Goal: Task Accomplishment & Management: Manage account settings

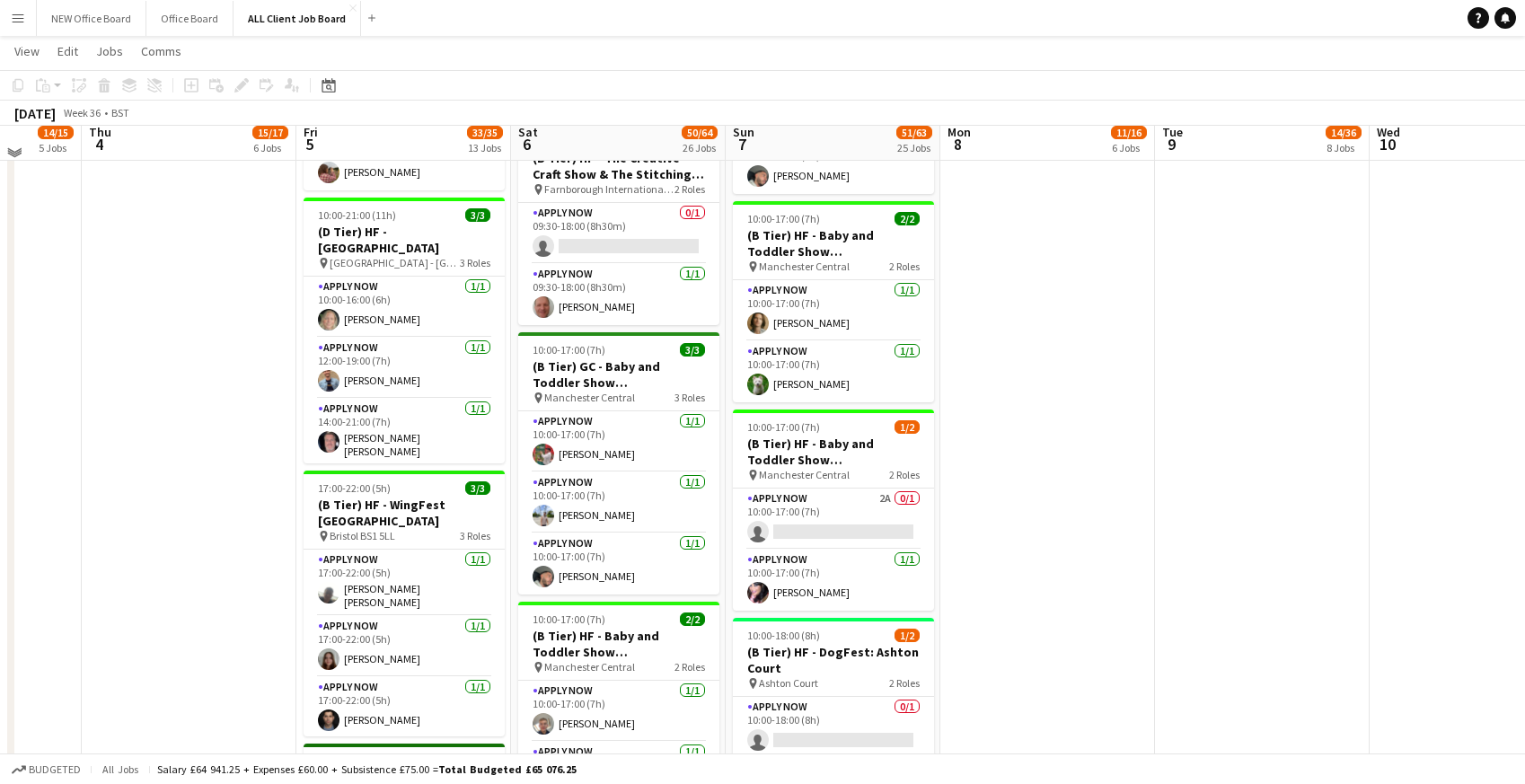
scroll to position [1723, 0]
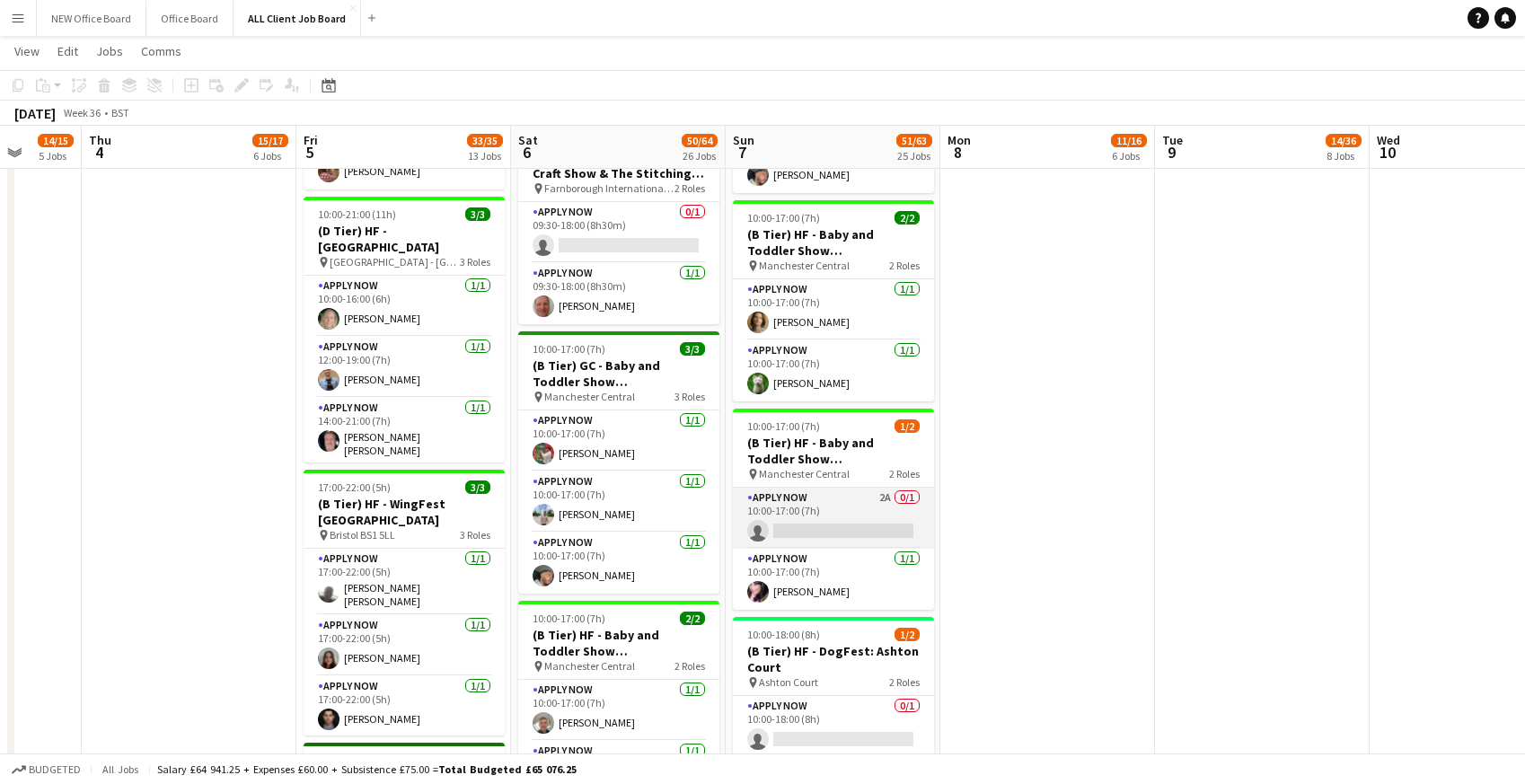
click at [812, 516] on app-card-role "APPLY NOW 2A 0/1 10:00-17:00 (7h) single-neutral-actions" at bounding box center [833, 518] width 201 height 61
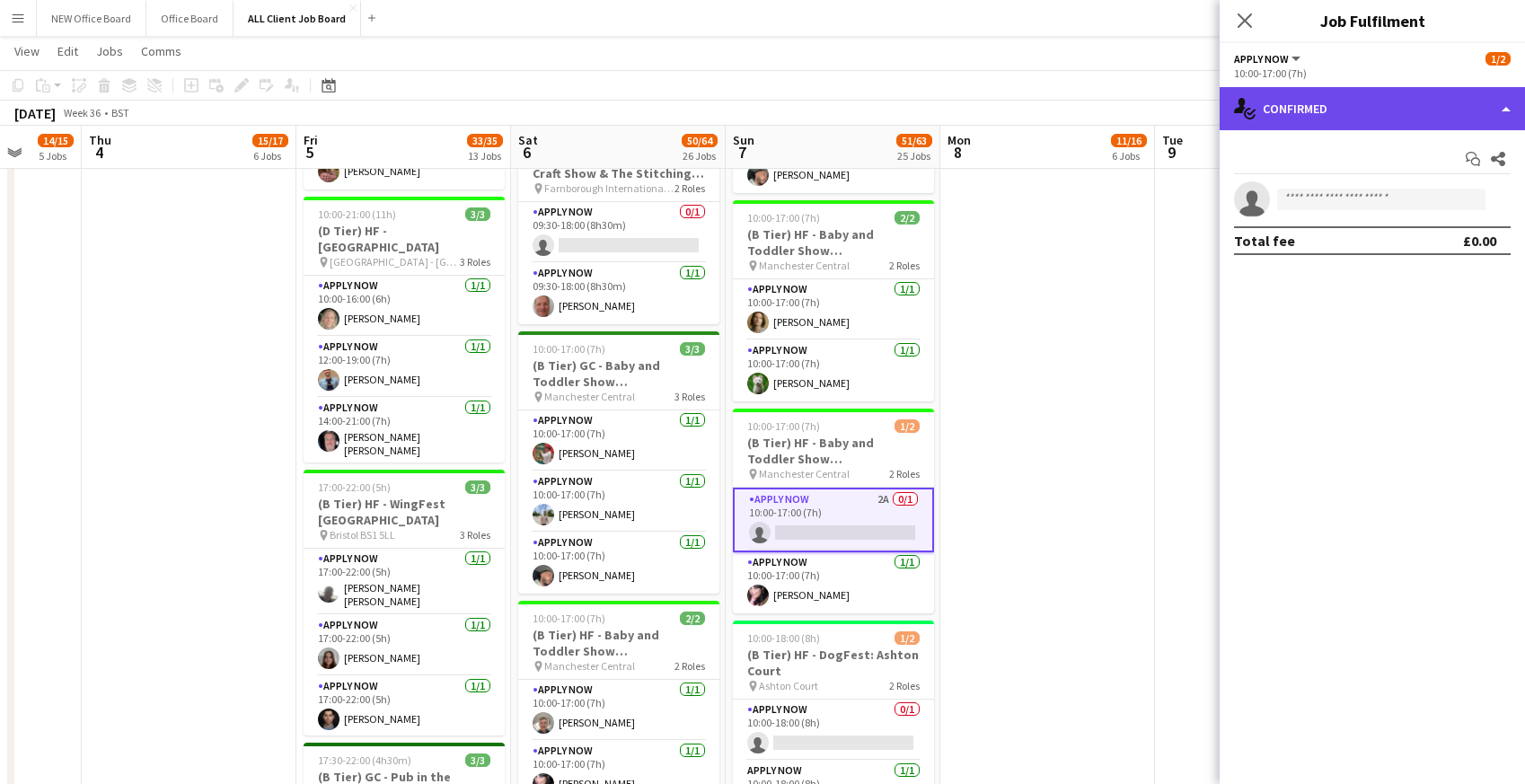
click at [1361, 103] on div "single-neutral-actions-check-2 Confirmed" at bounding box center [1372, 108] width 305 height 43
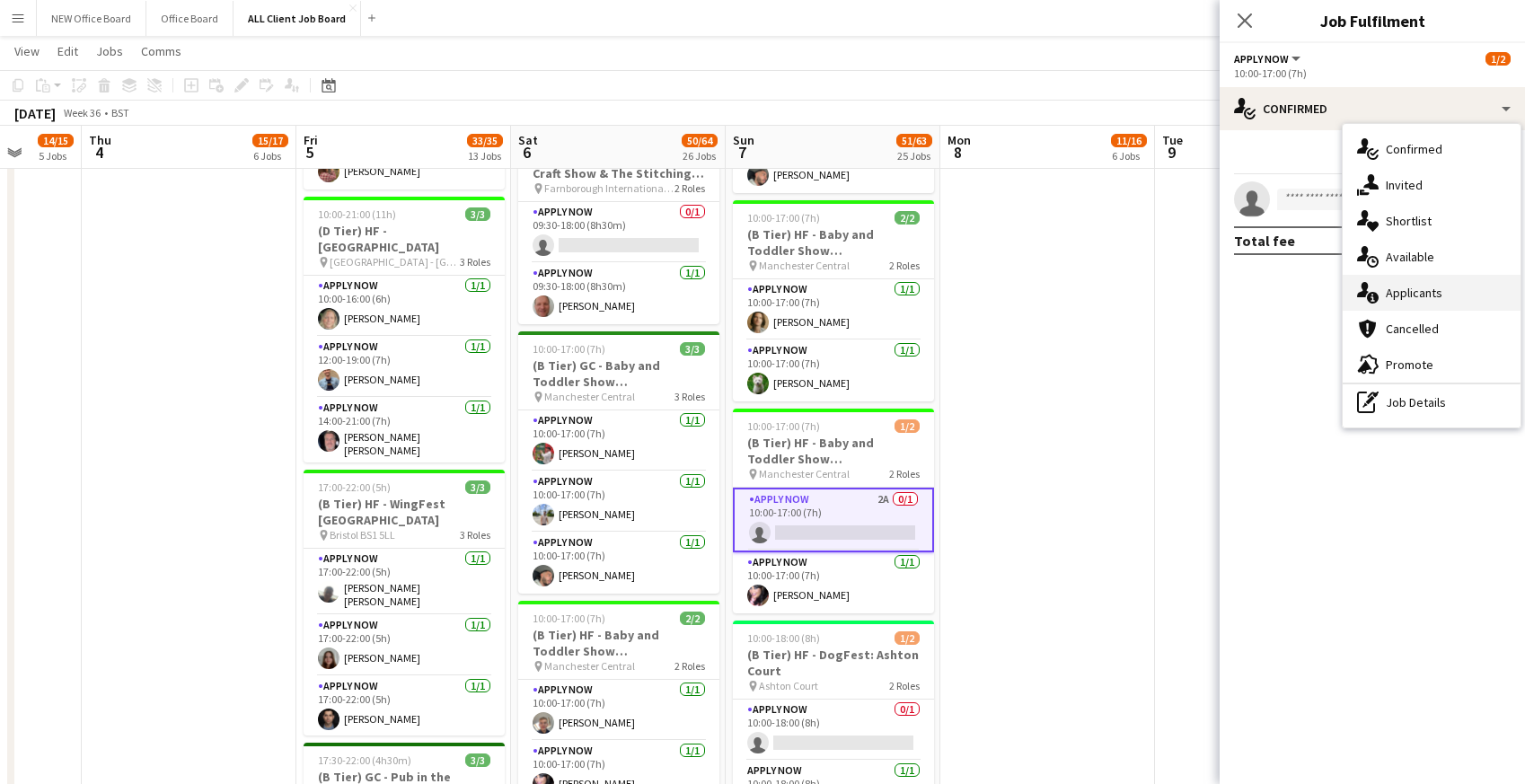
click at [1412, 292] on div "single-neutral-actions-information Applicants" at bounding box center [1431, 293] width 178 height 36
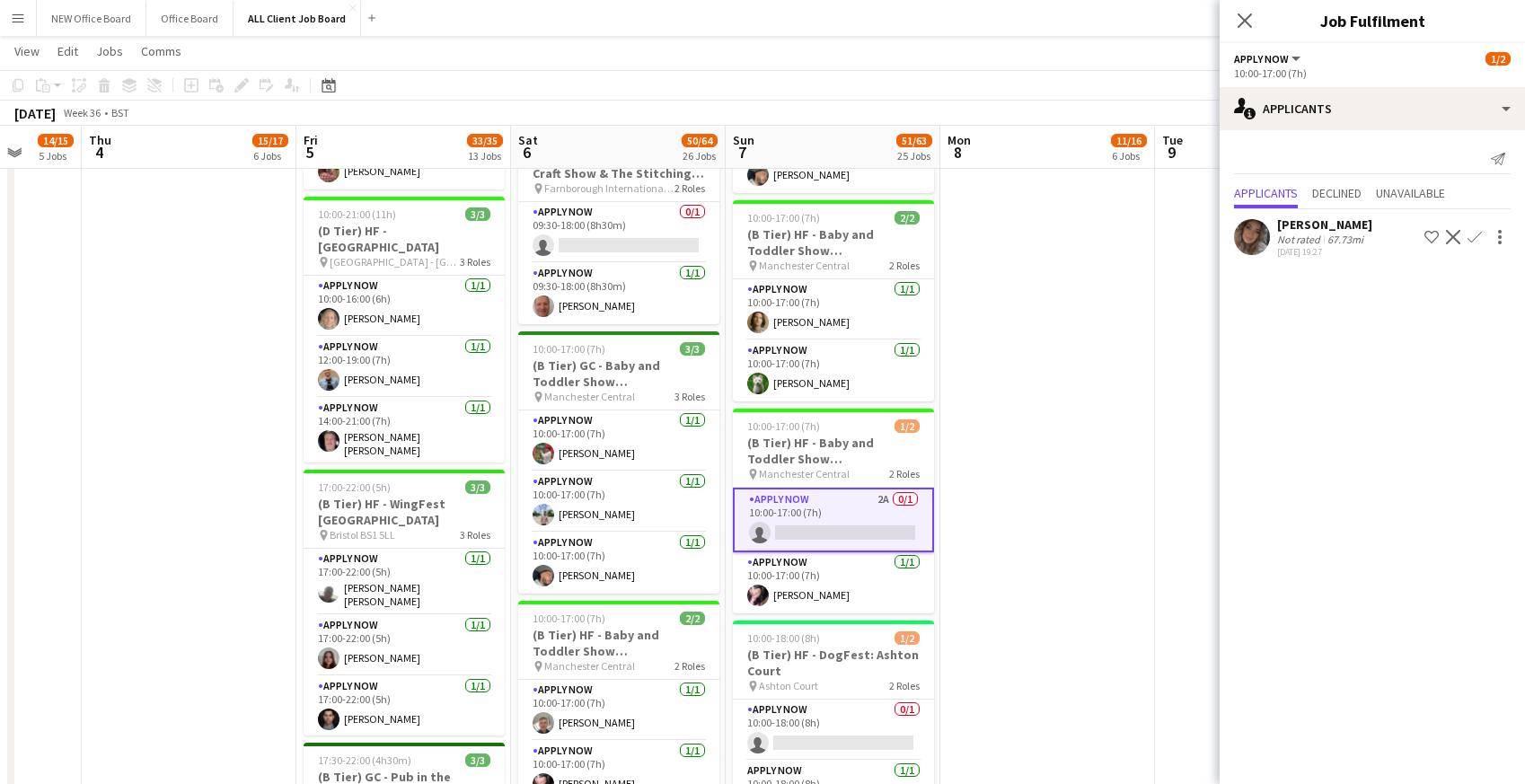
click at [1475, 237] on app-icon "Confirm" at bounding box center [1475, 237] width 15 height 15
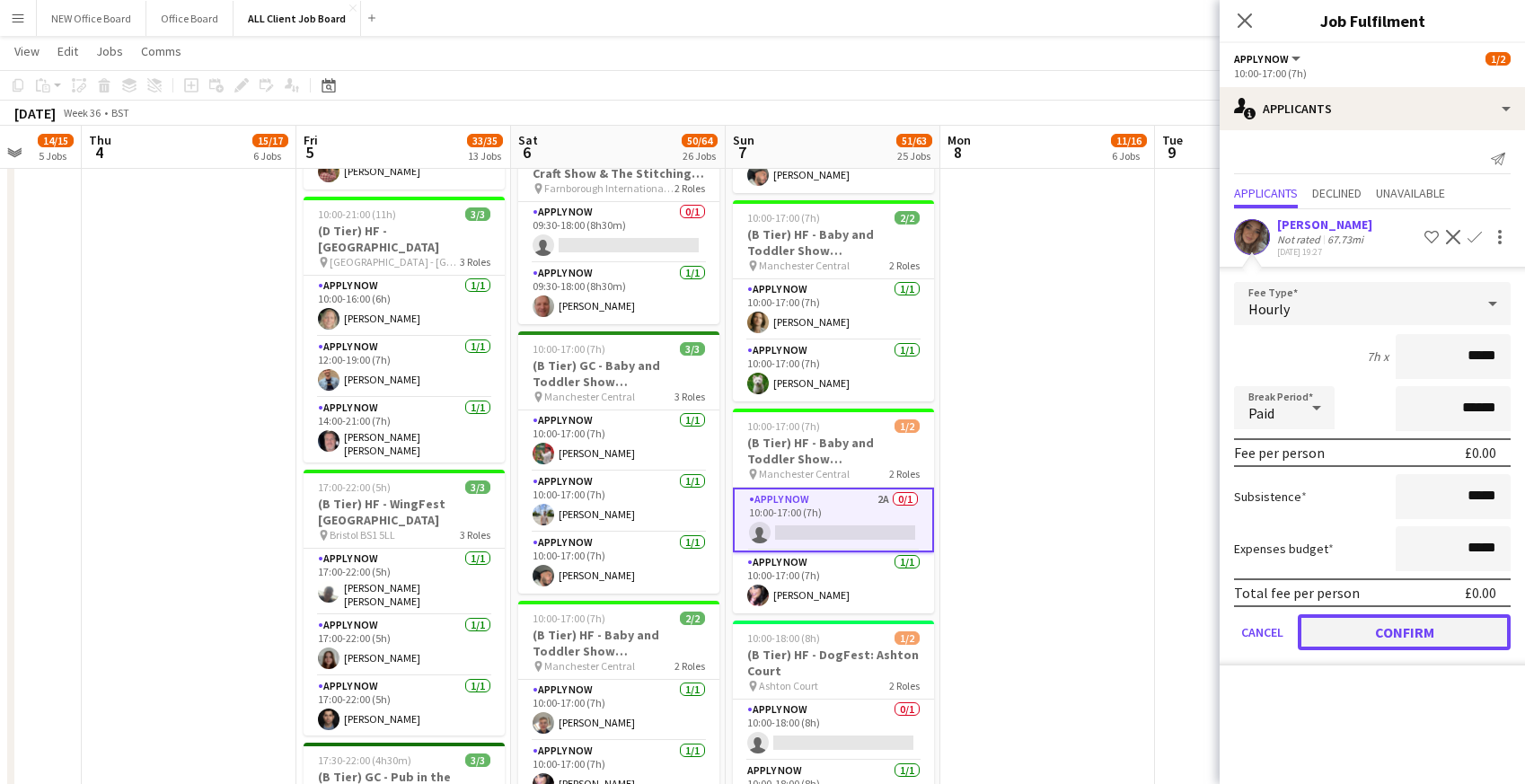
click at [1415, 628] on button "Confirm" at bounding box center [1404, 632] width 213 height 36
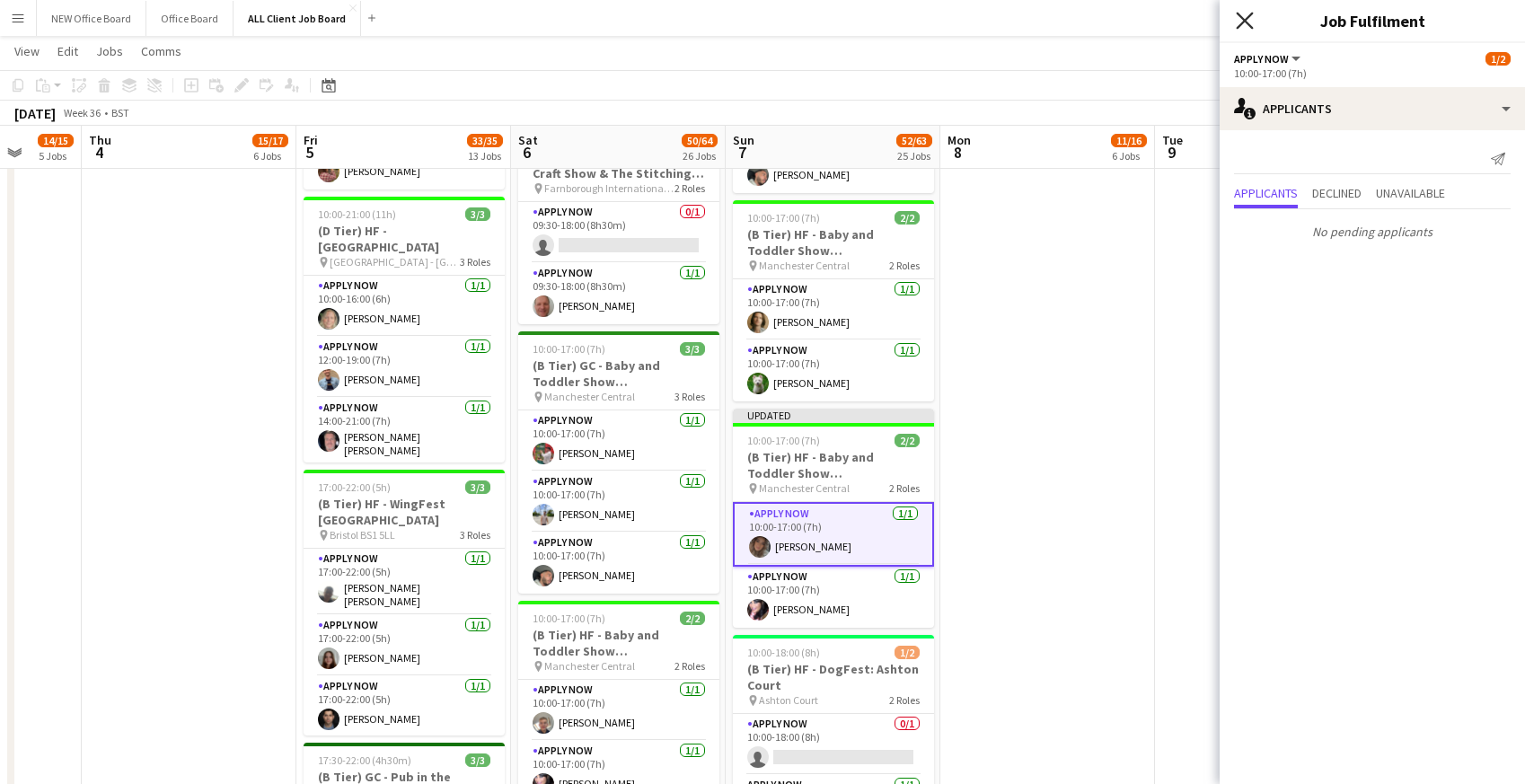
click at [1249, 16] on icon at bounding box center [1243, 20] width 17 height 17
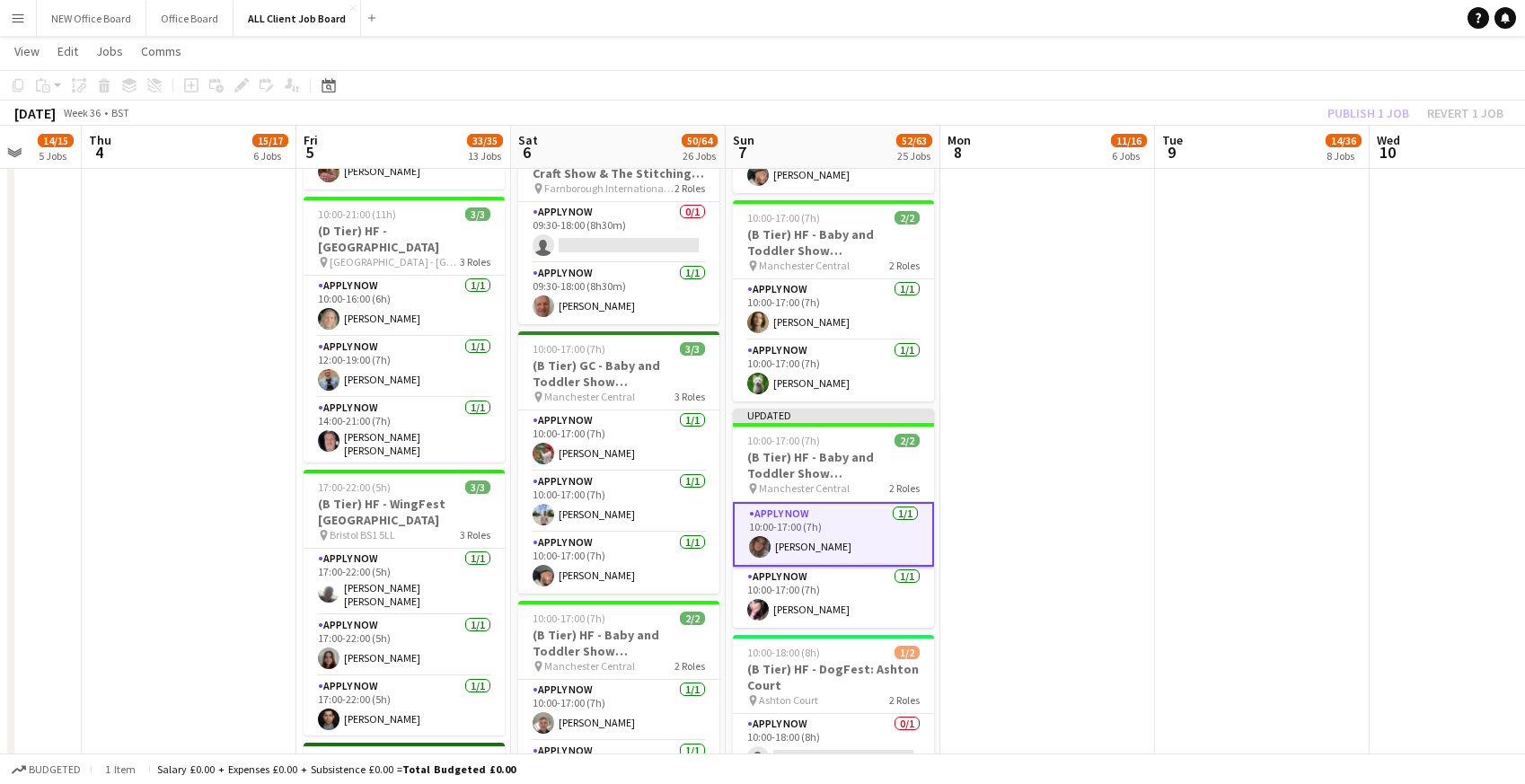
click at [1168, 51] on app-page-menu "View Day view expanded Day view collapsed Month view Date picker Jump to [DATE]…" at bounding box center [762, 52] width 1525 height 34
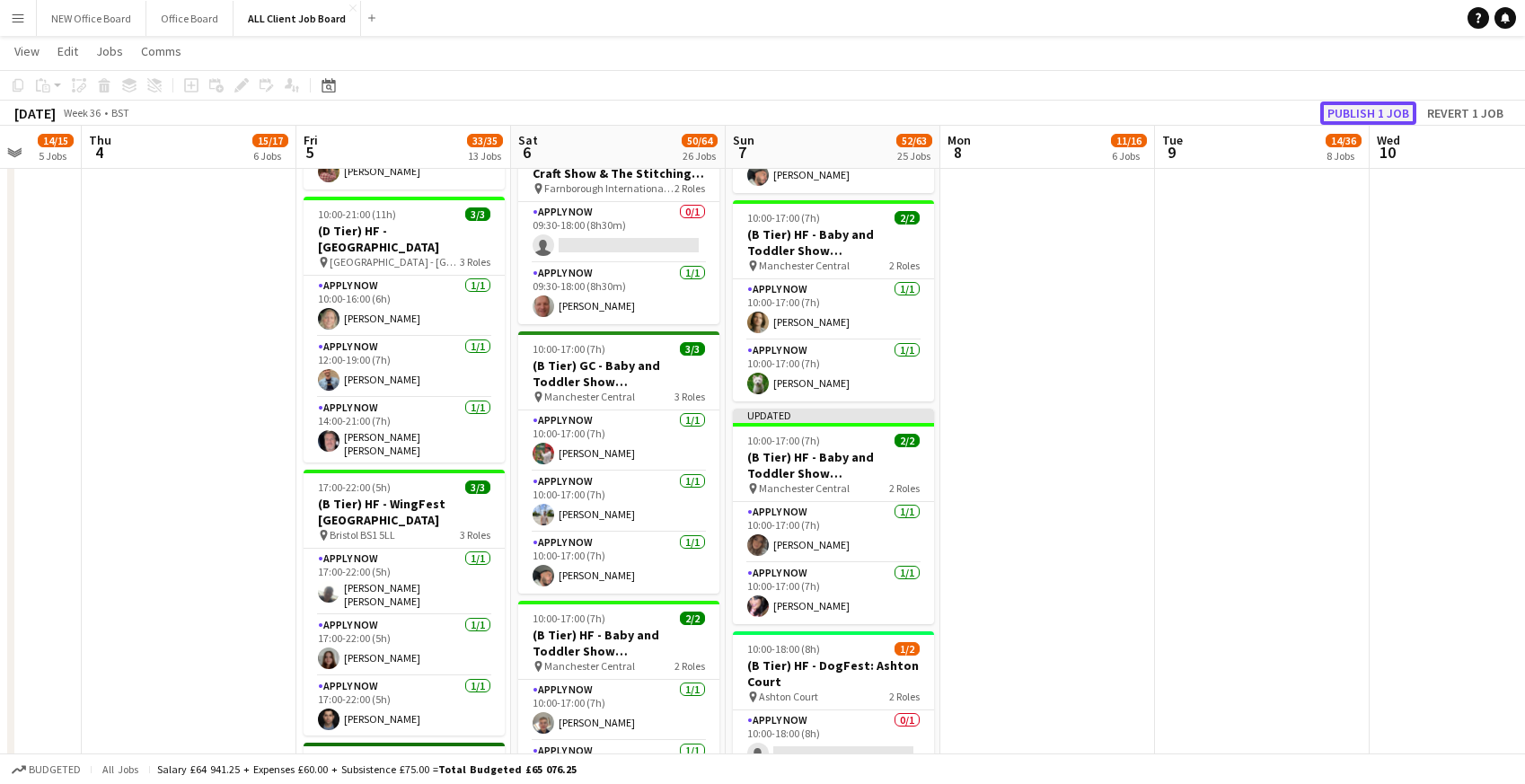
click at [1369, 113] on button "Publish 1 job" at bounding box center [1368, 113] width 96 height 23
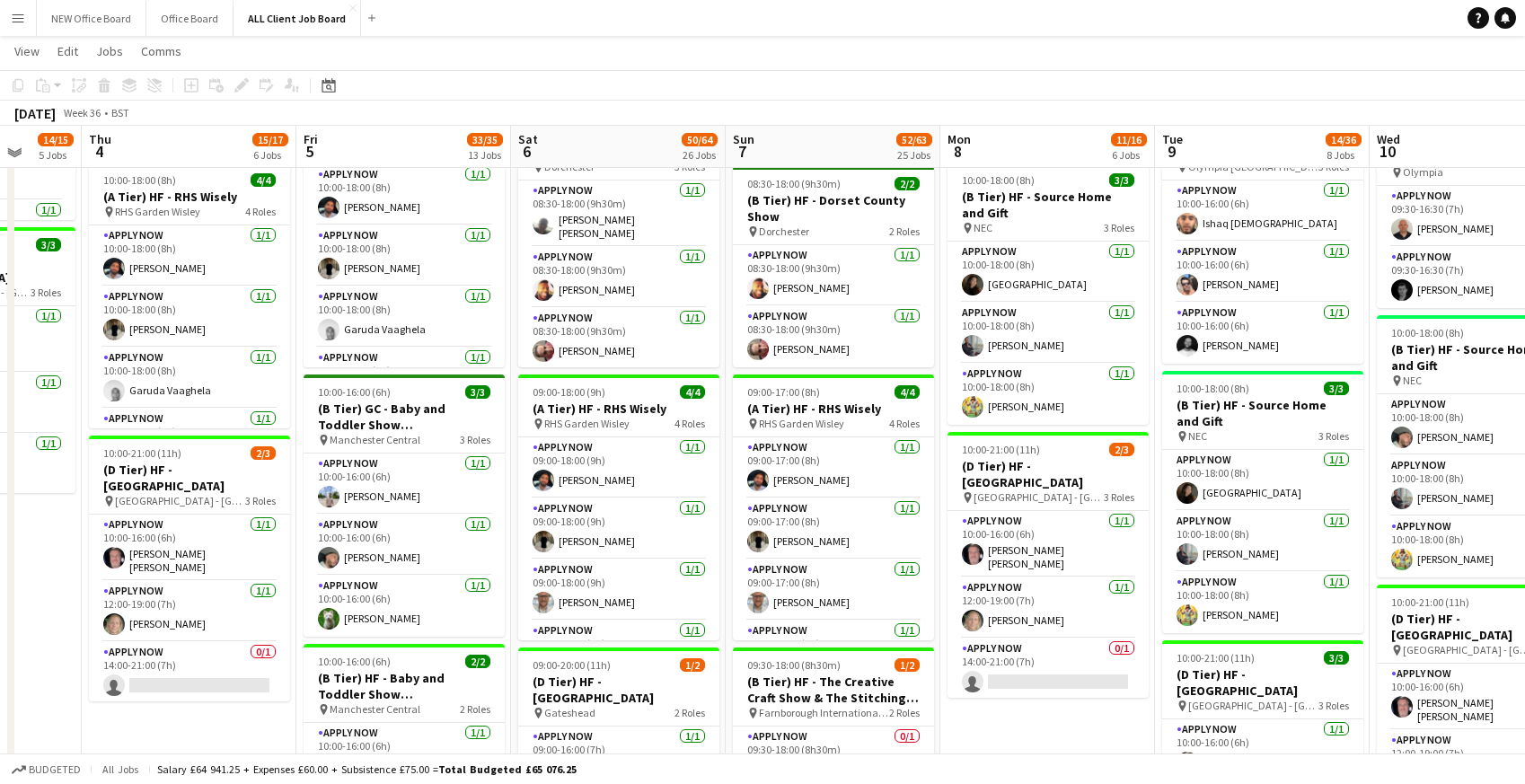
scroll to position [800, 0]
